Goal: Information Seeking & Learning: Learn about a topic

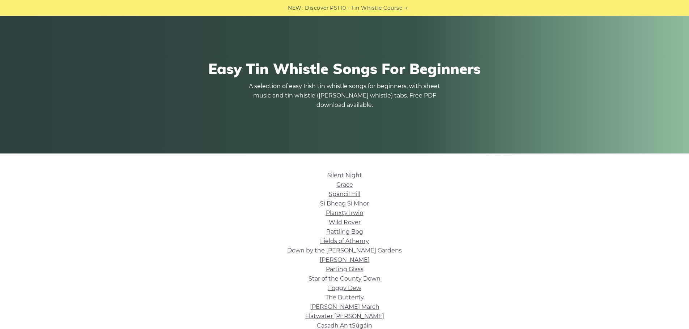
scroll to position [72, 0]
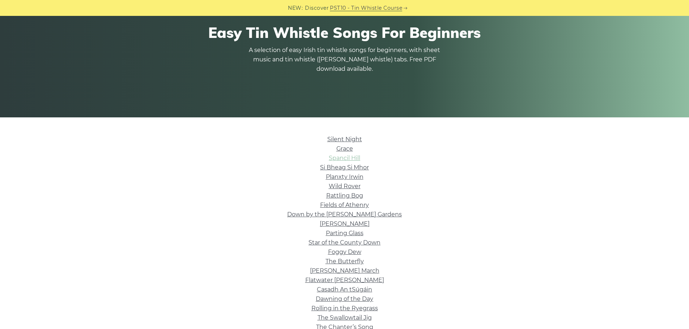
click at [338, 160] on link "Spancil Hill" at bounding box center [344, 158] width 31 height 7
click at [314, 244] on link "Star of the County Down" at bounding box center [344, 242] width 72 height 7
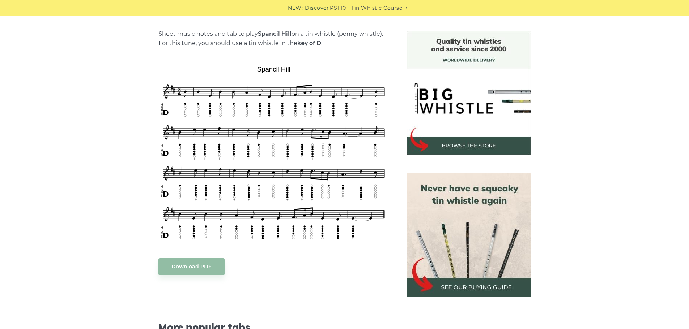
scroll to position [181, 0]
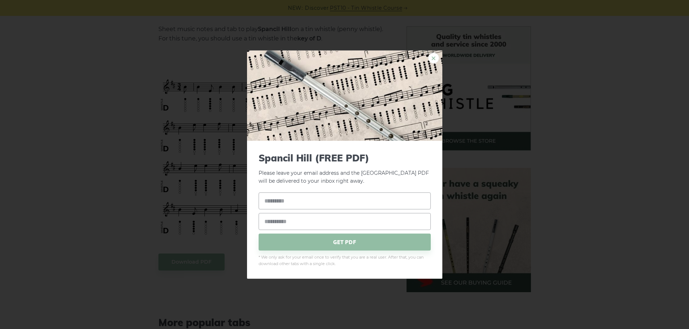
click at [436, 58] on link "×" at bounding box center [433, 57] width 11 height 11
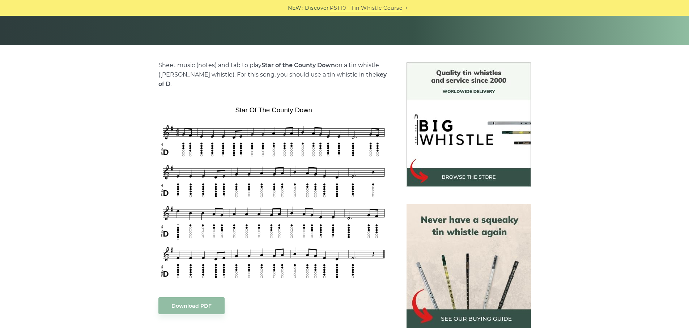
scroll to position [181, 0]
